Goal: Find specific page/section: Find specific page/section

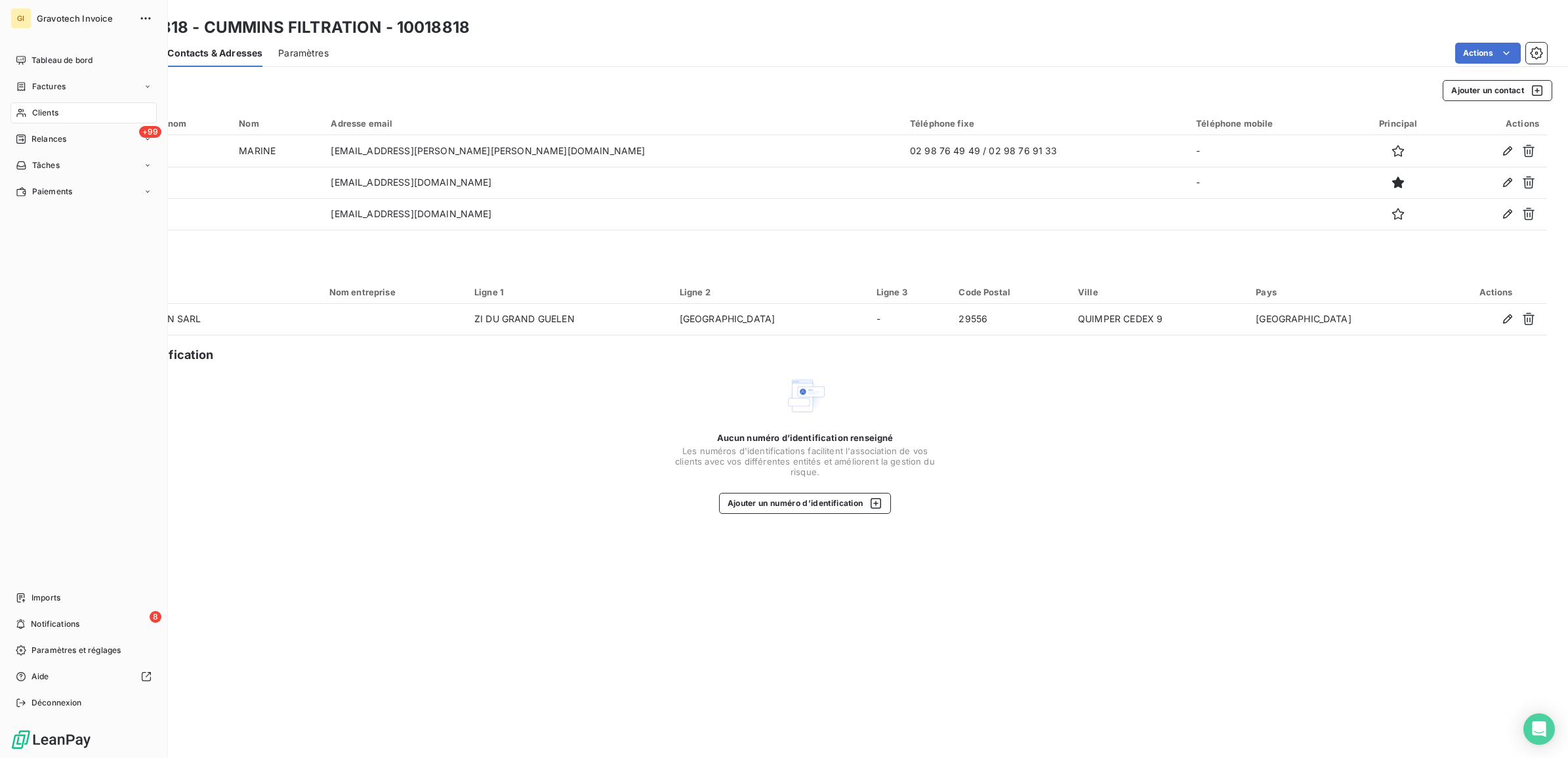
click at [36, 109] on span "Clients" at bounding box center [45, 113] width 27 height 12
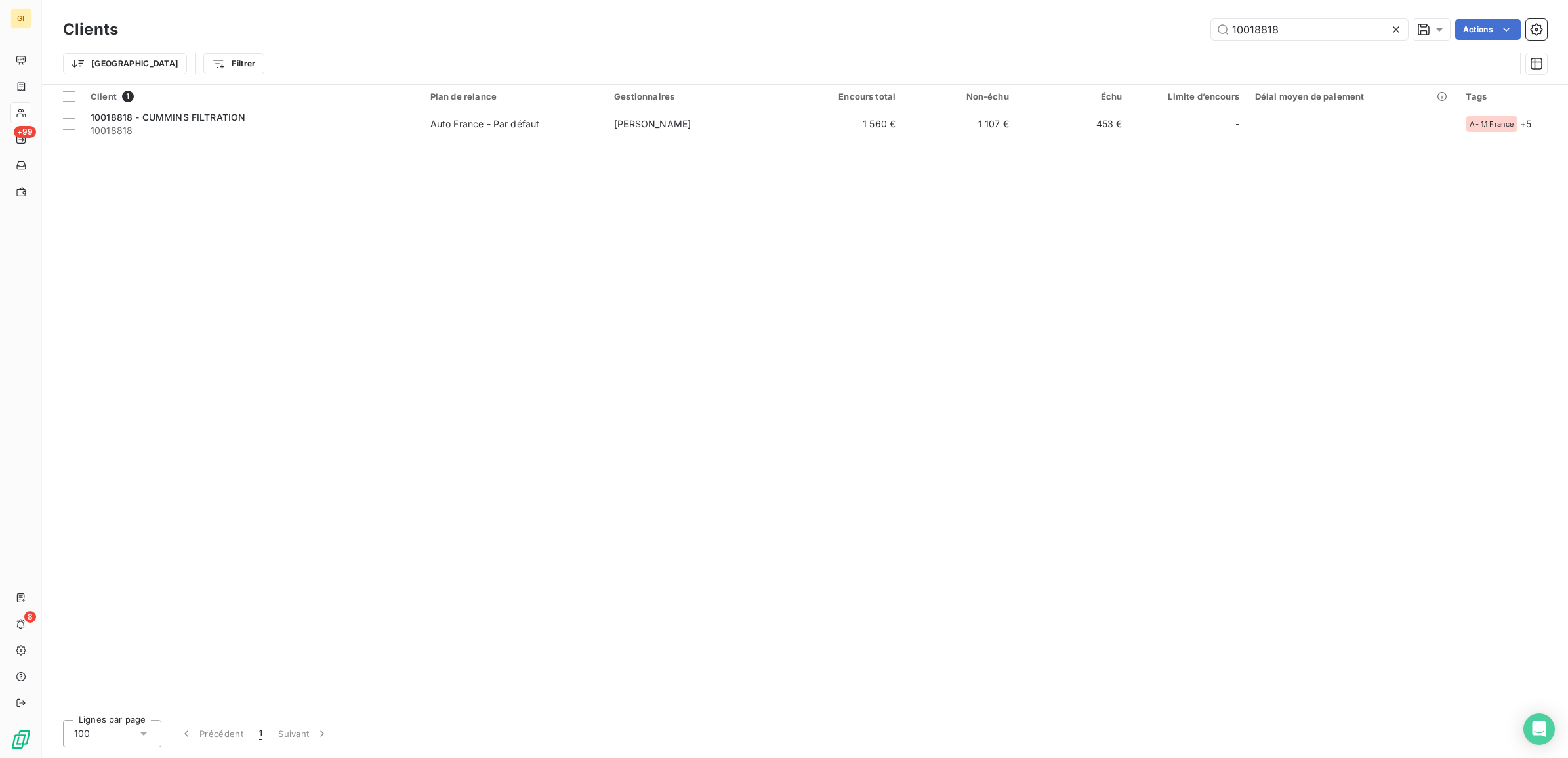
drag, startPoint x: 1311, startPoint y: 30, endPoint x: 1061, endPoint y: 69, distance: 253.0
click at [1127, 59] on div "Clients 10018818 Actions Trier Filtrer" at bounding box center [806, 49] width 1484 height 68
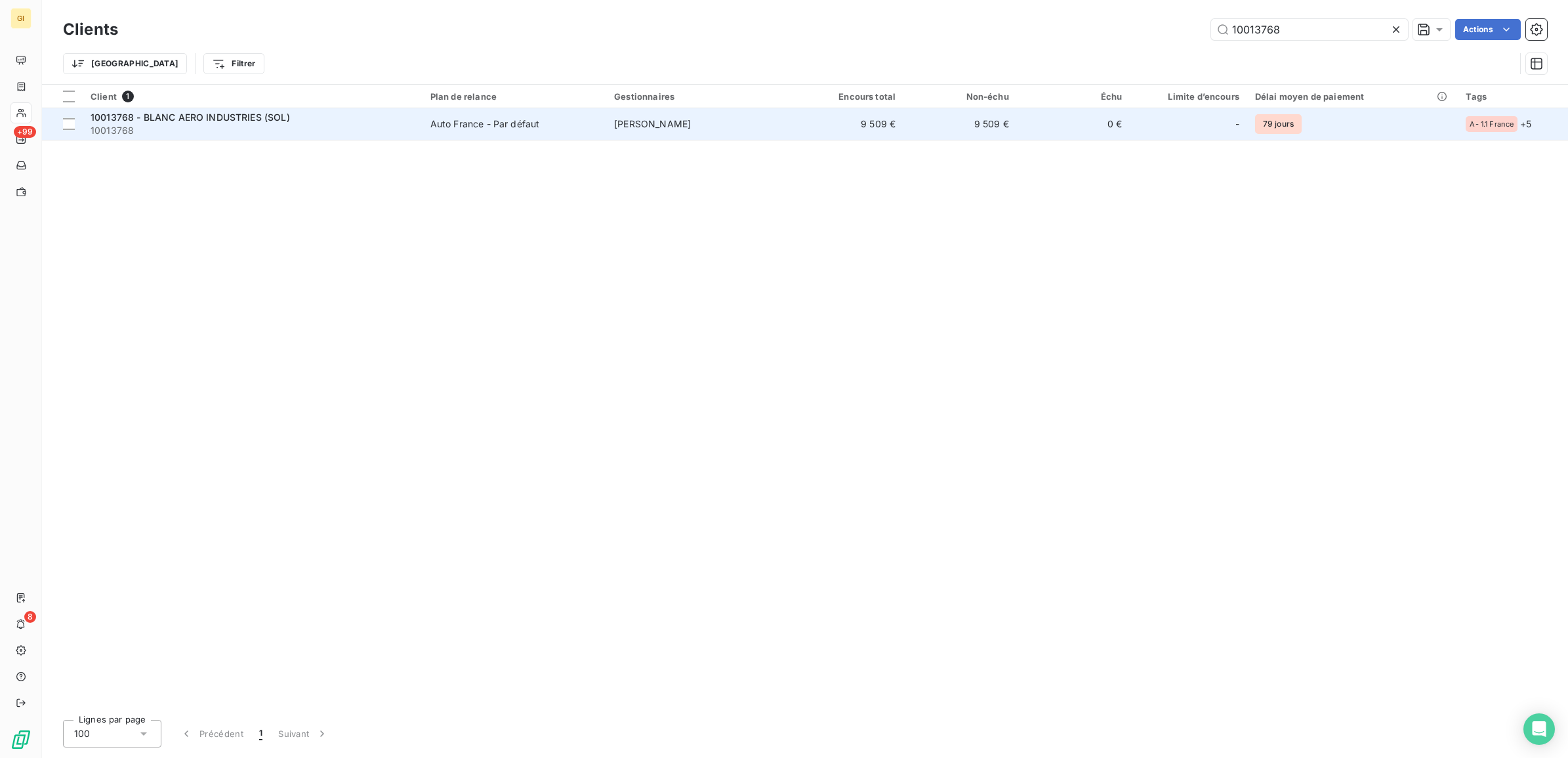
type input "10013768"
click at [777, 120] on td "[PERSON_NAME]" at bounding box center [698, 124] width 184 height 31
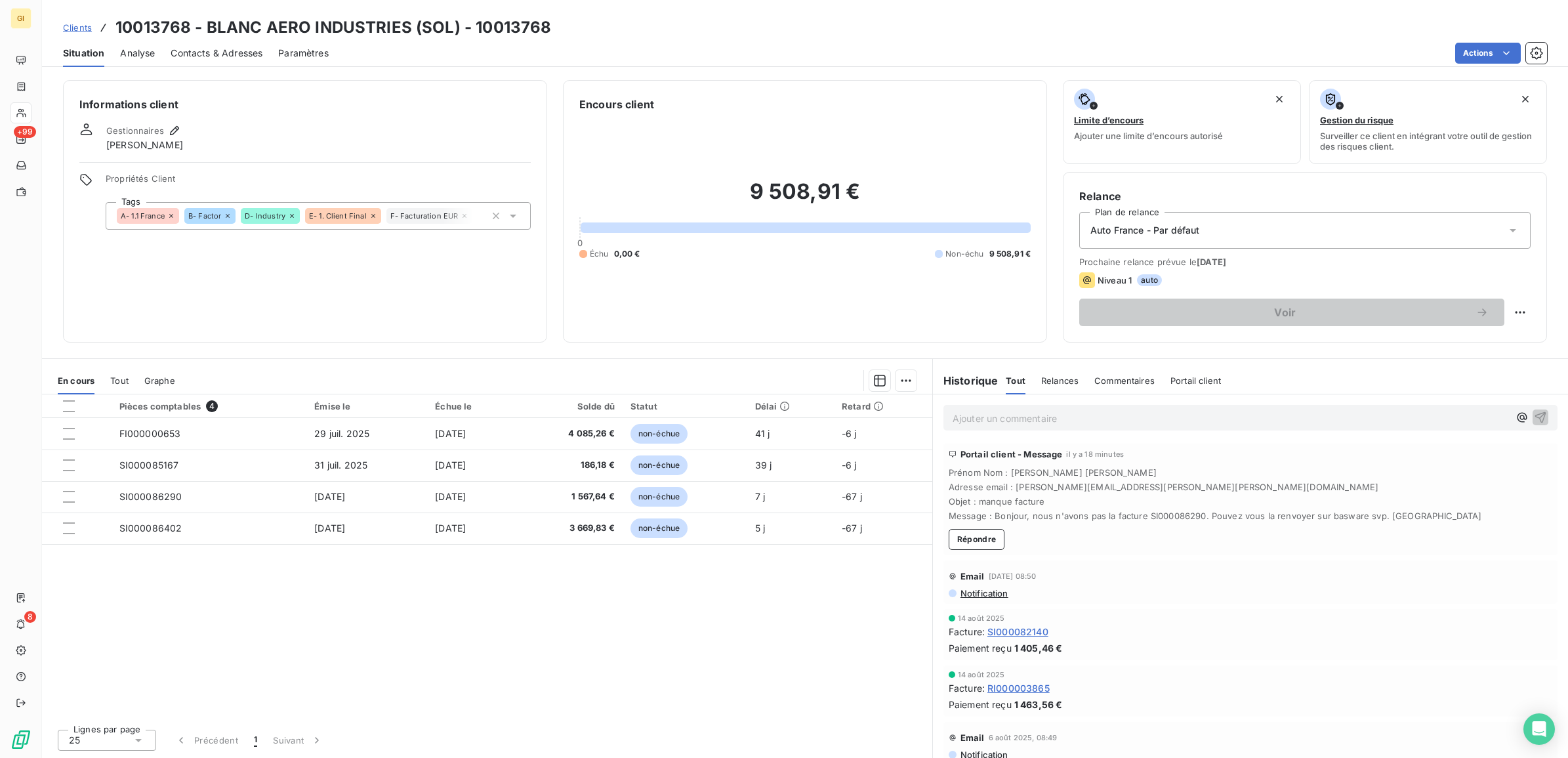
click at [75, 27] on span "Clients" at bounding box center [77, 27] width 29 height 10
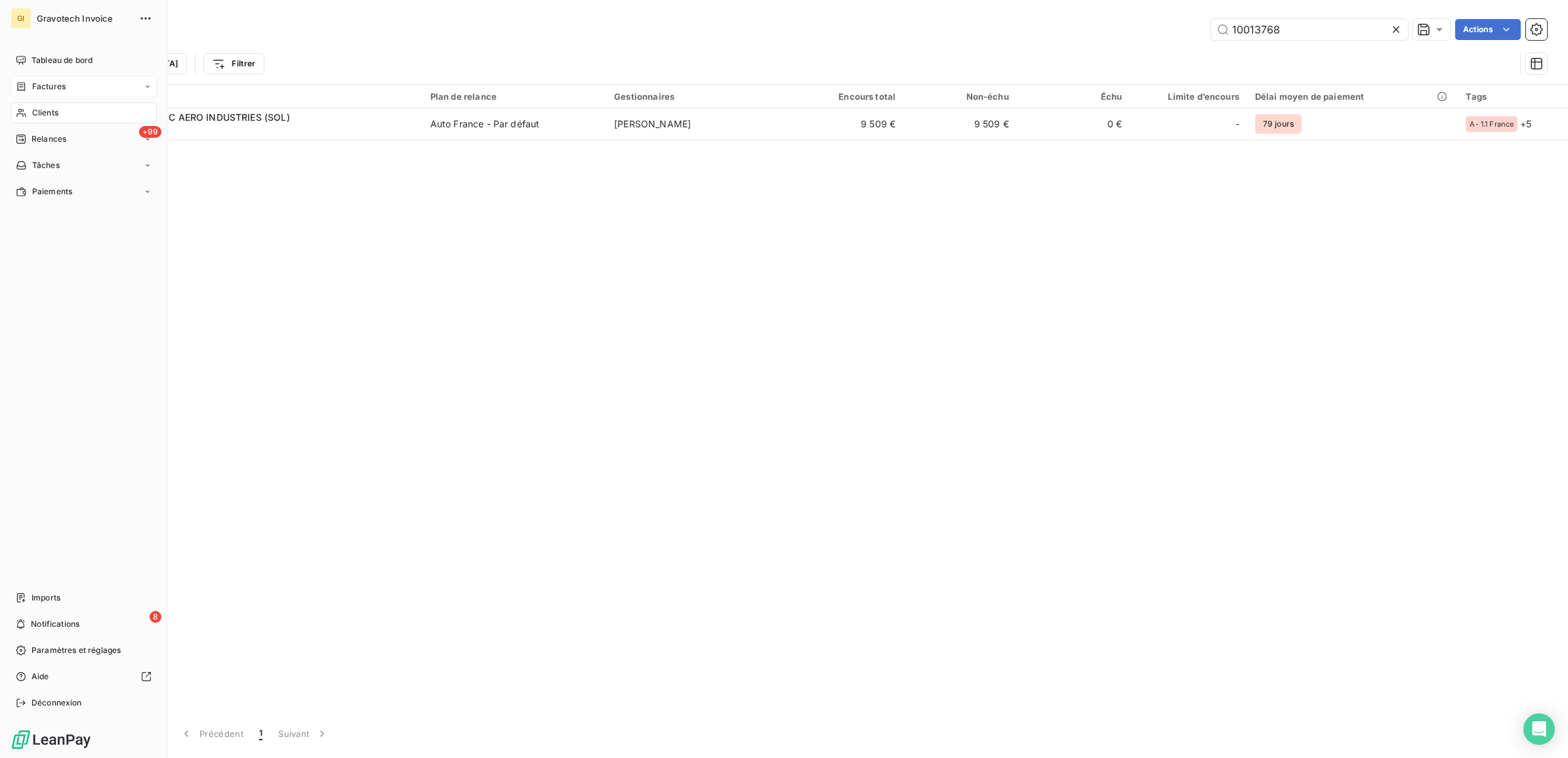
click at [47, 88] on span "Factures" at bounding box center [48, 86] width 34 height 12
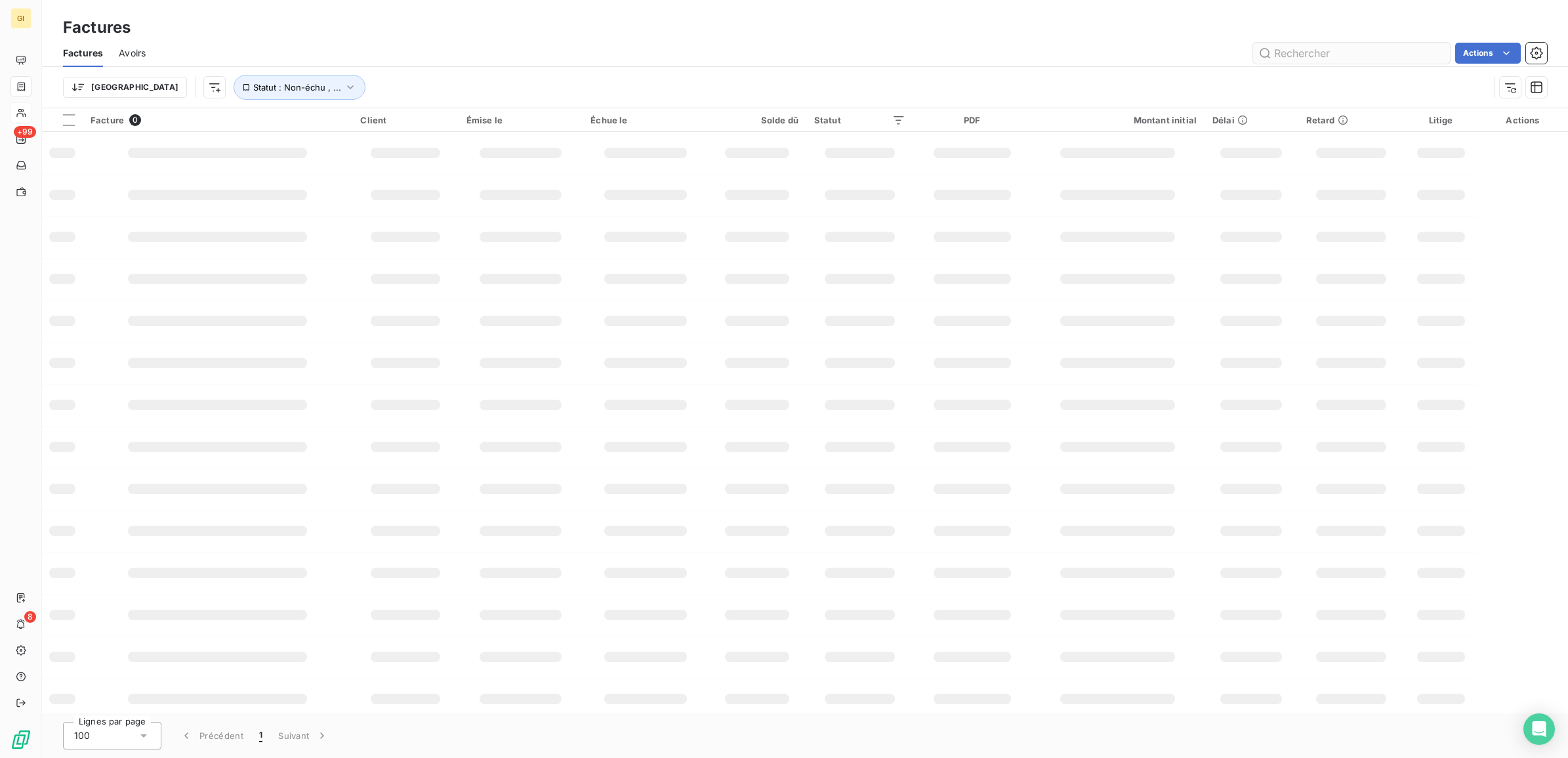
click at [1297, 56] on input "text" at bounding box center [1351, 53] width 197 height 21
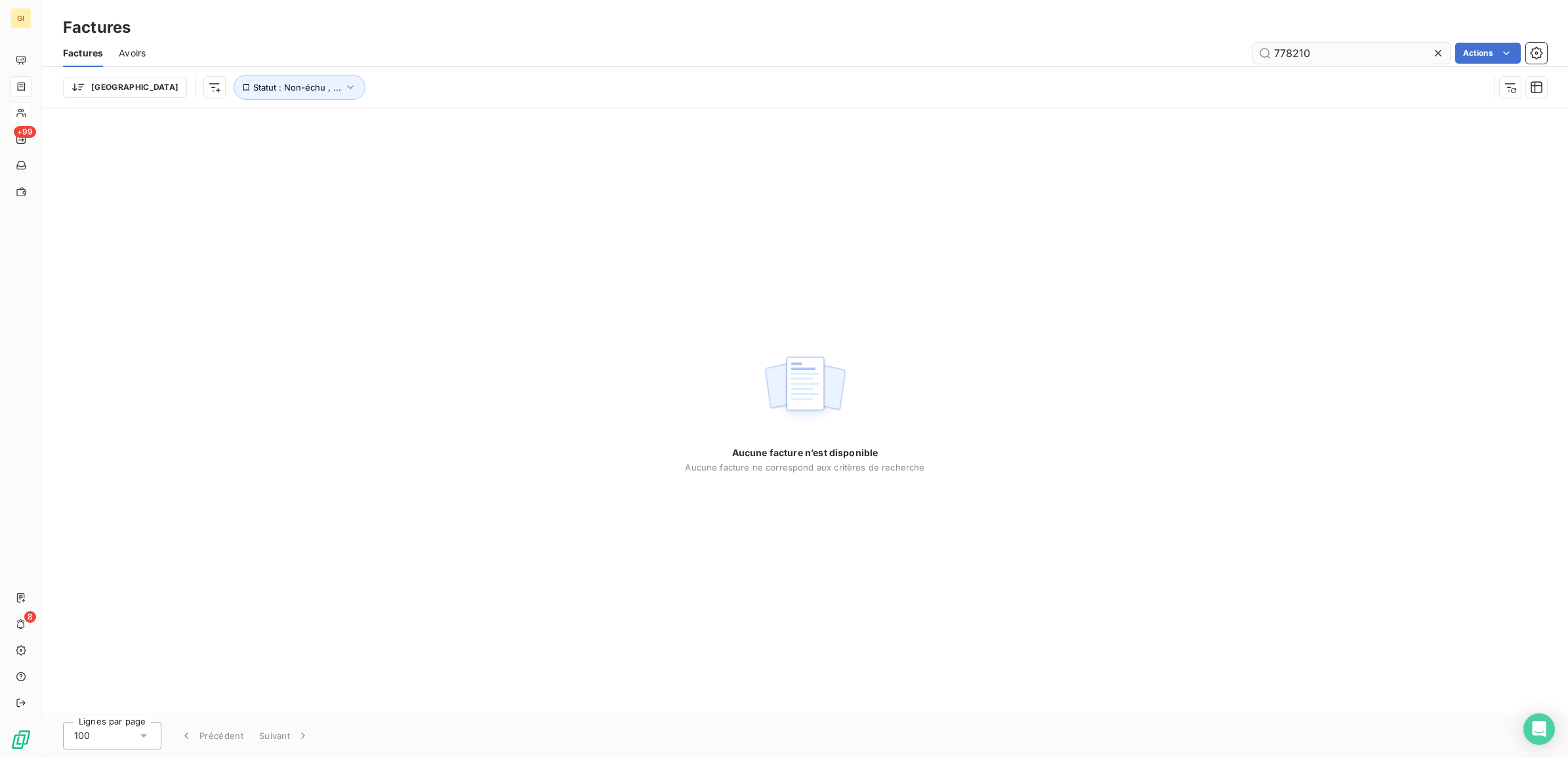
drag, startPoint x: 1346, startPoint y: 45, endPoint x: 1264, endPoint y: 57, distance: 82.9
click at [1264, 57] on input "778210" at bounding box center [1351, 53] width 197 height 21
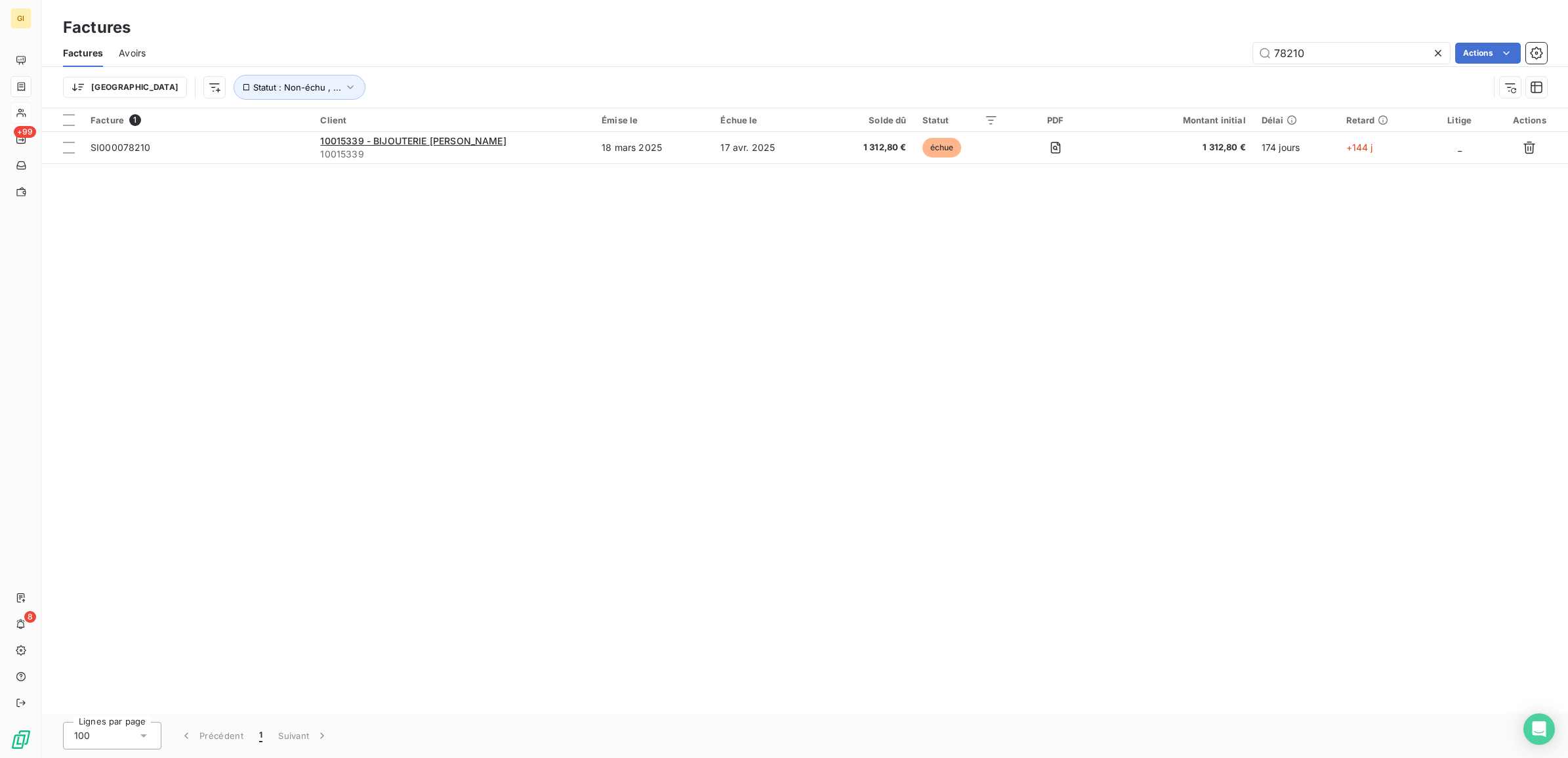
type input "78210"
